Goal: Task Accomplishment & Management: Use online tool/utility

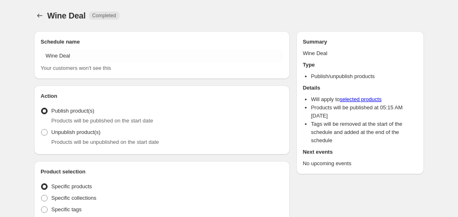
radio input "true"
checkbox input "true"
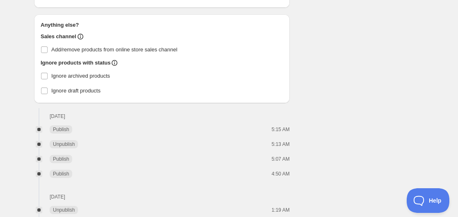
scroll to position [615, 0]
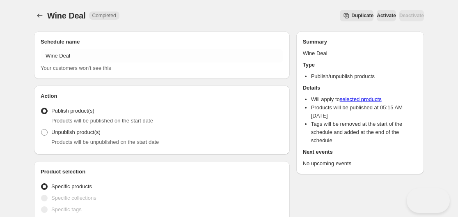
radio input "true"
checkbox input "true"
